Goal: Find specific page/section: Find specific page/section

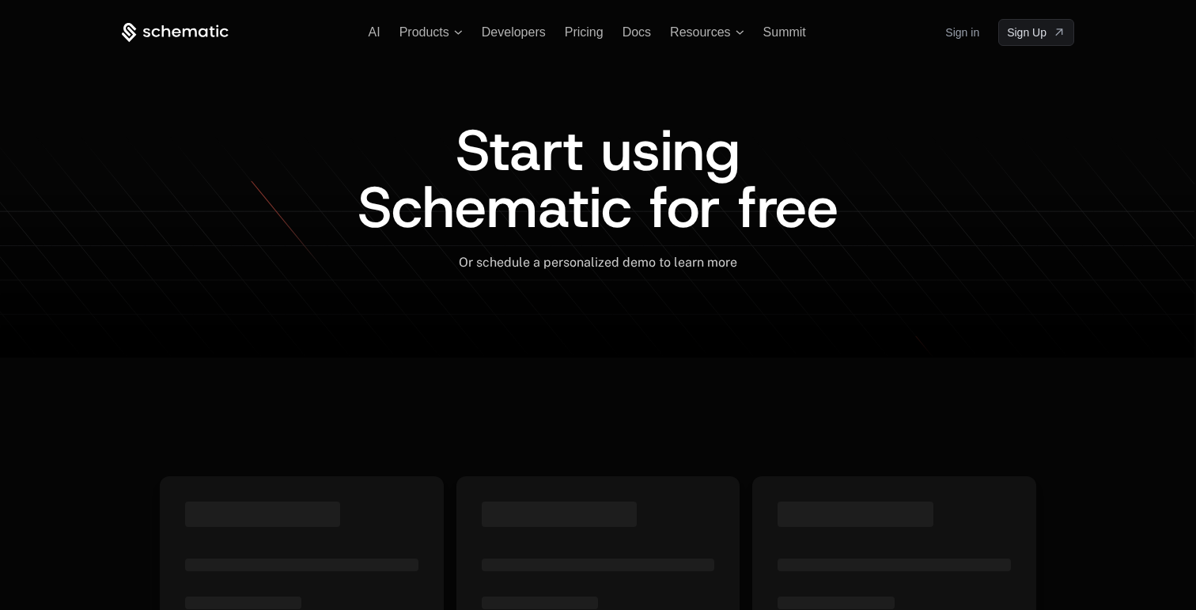
click at [979, 32] on div "Sign in Sign Up" at bounding box center [1009, 32] width 129 height 27
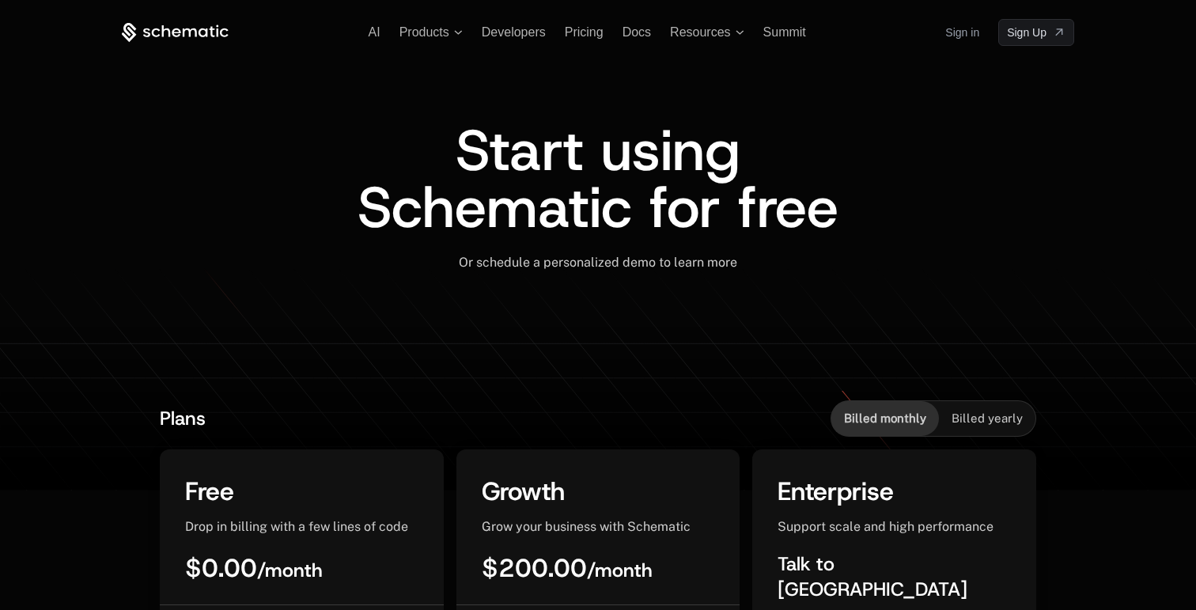
click at [963, 32] on link "Sign in" at bounding box center [962, 32] width 34 height 25
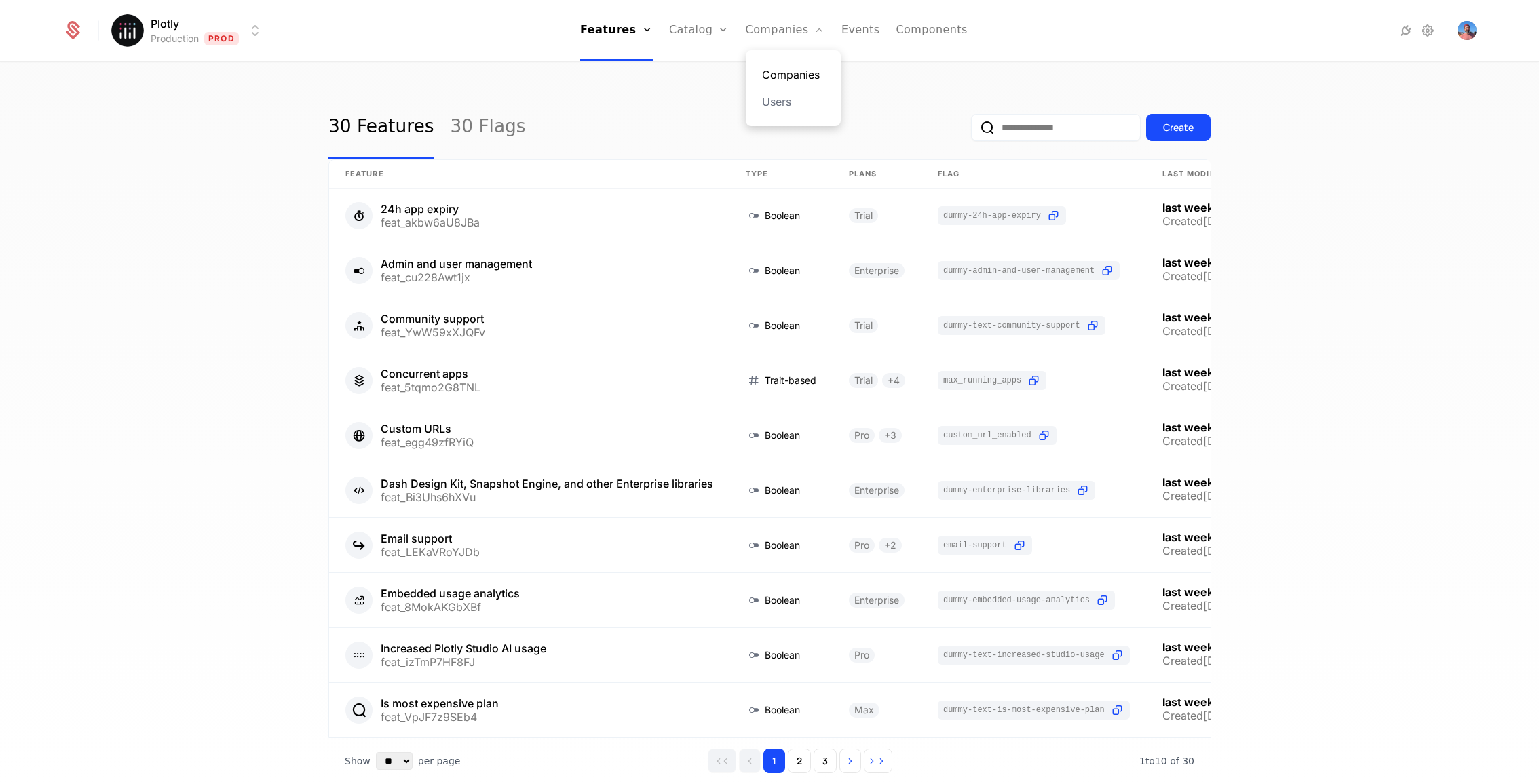
click at [763, 72] on link "Companies" at bounding box center [793, 75] width 63 height 16
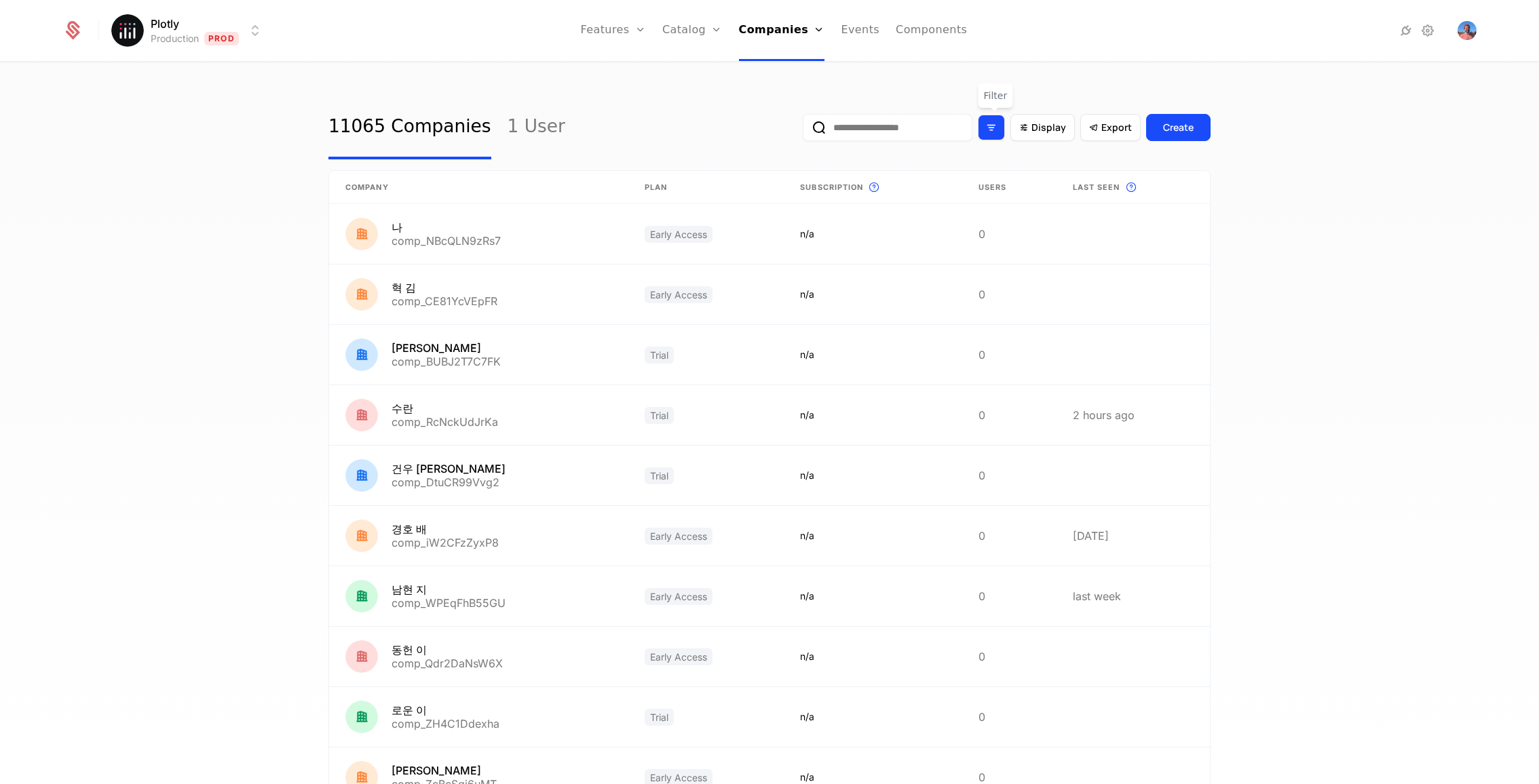
click at [990, 131] on icon "Filter options" at bounding box center [991, 128] width 12 height 12
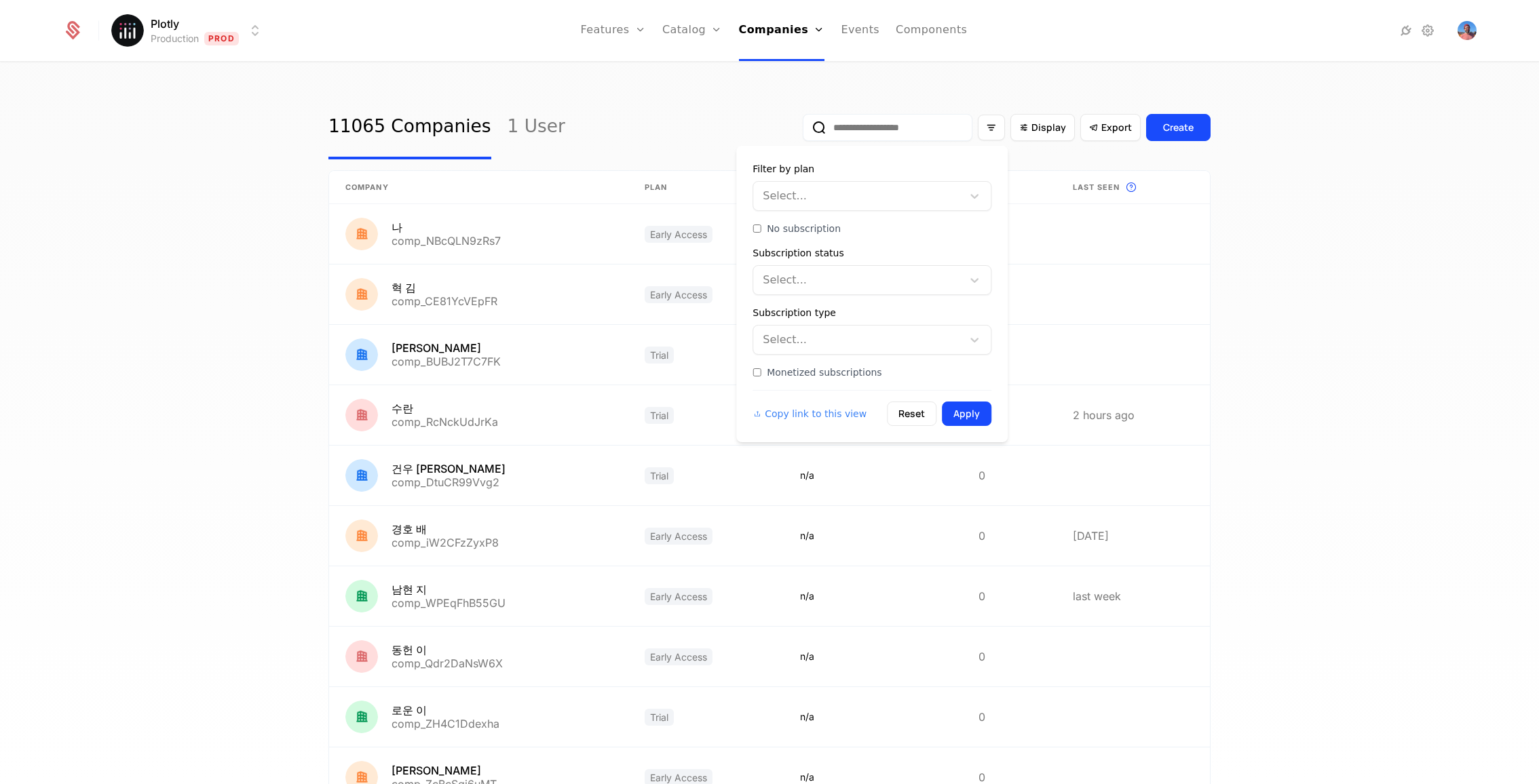
click at [867, 198] on div at bounding box center [859, 196] width 190 height 19
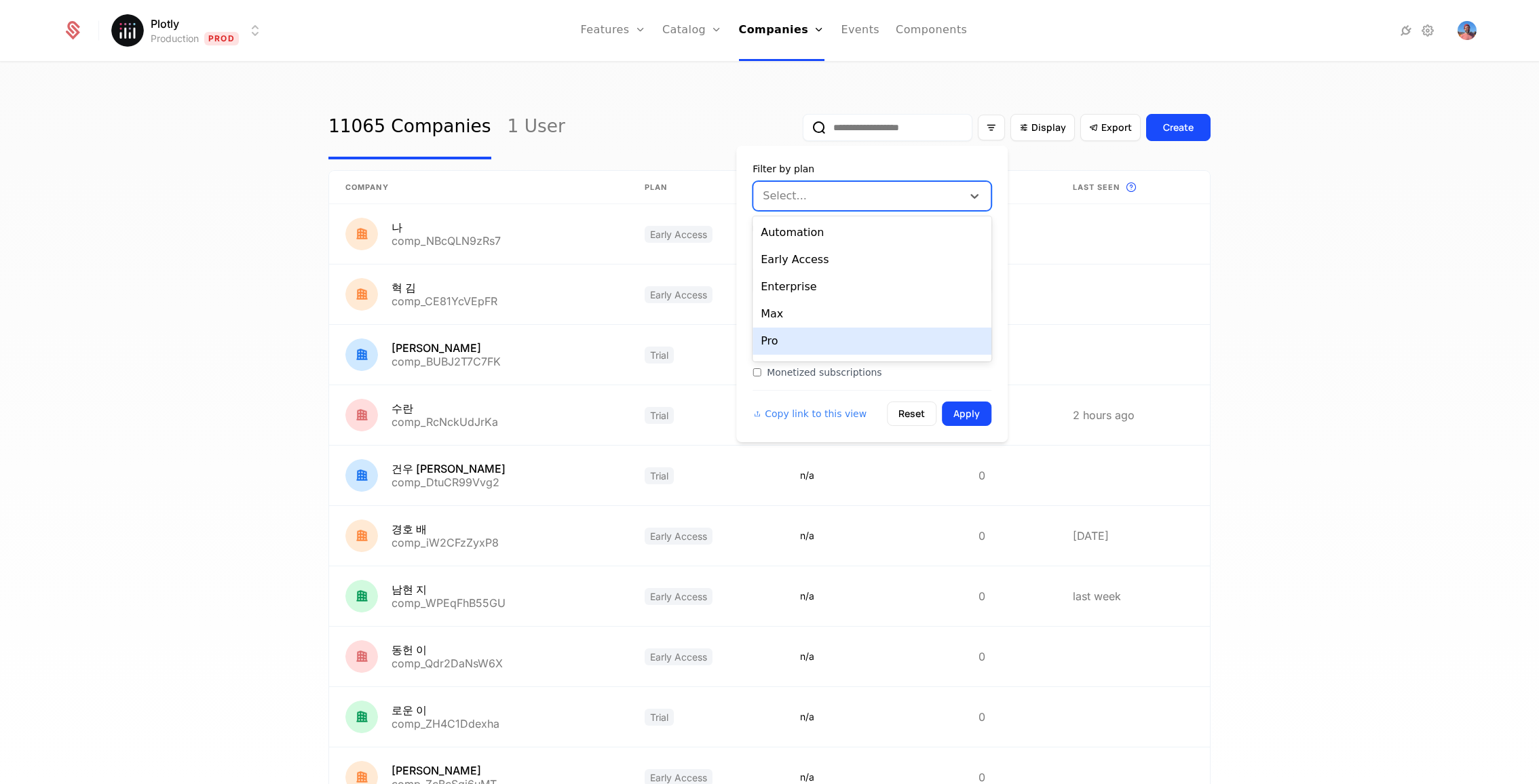
click at [833, 346] on div "Pro" at bounding box center [872, 341] width 238 height 27
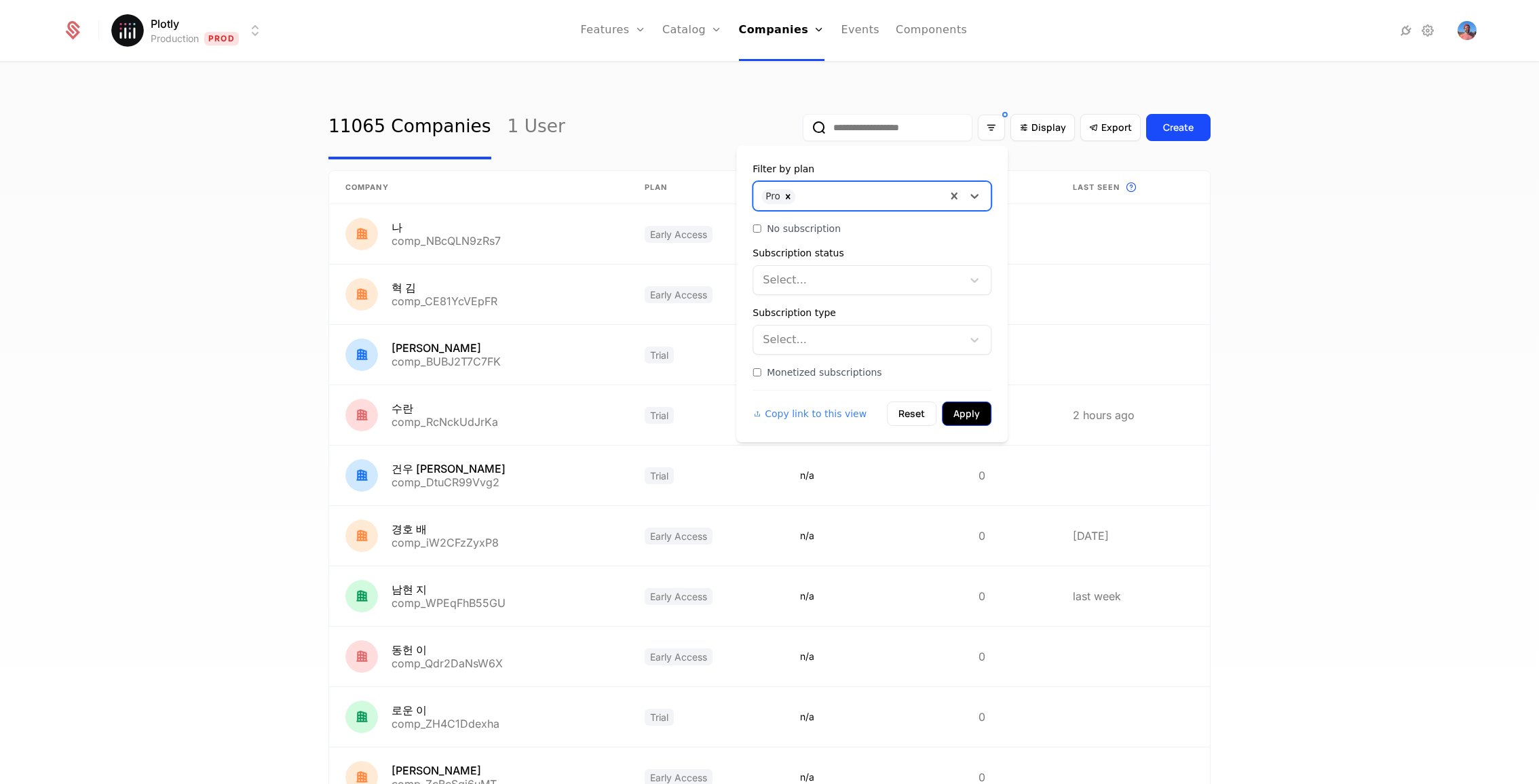
click at [970, 418] on button "Apply" at bounding box center [967, 413] width 50 height 24
